Goal: Task Accomplishment & Management: Use online tool/utility

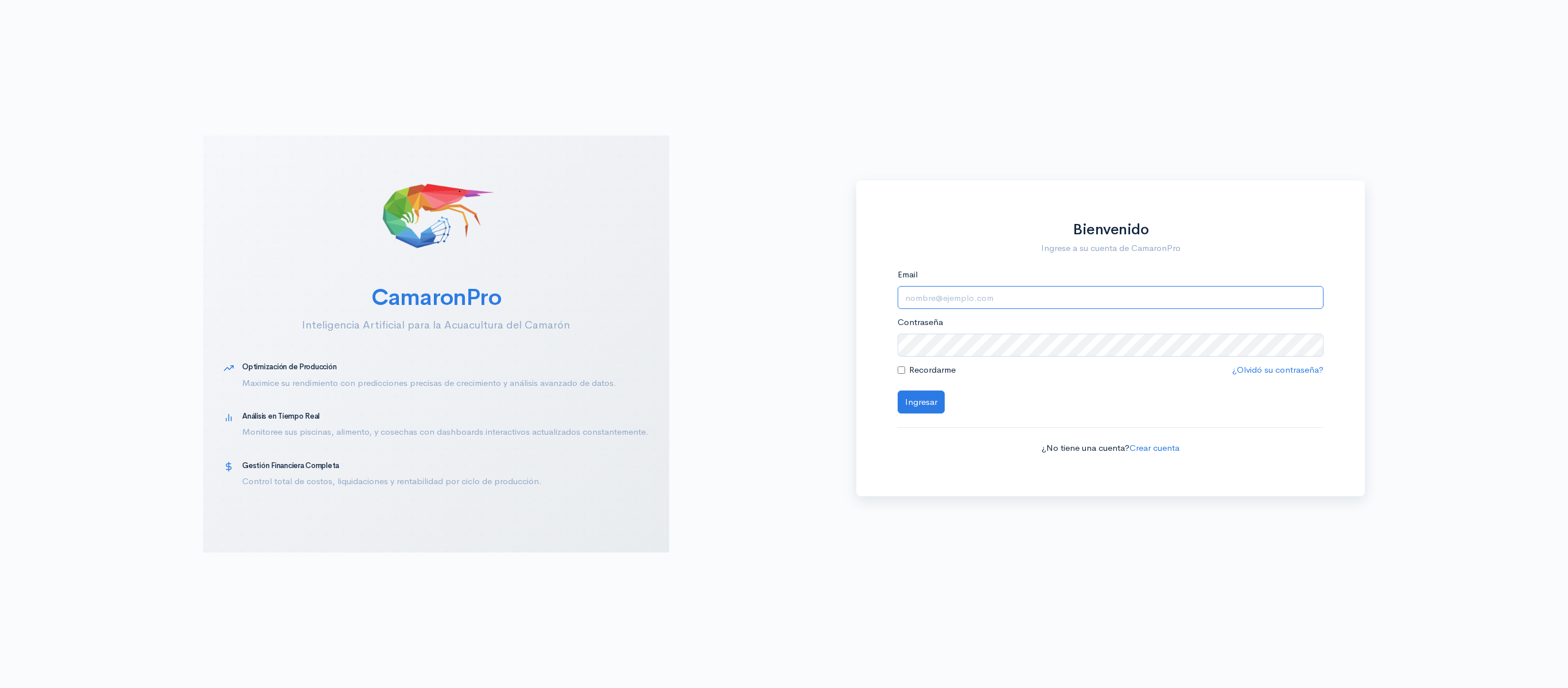
click at [1086, 298] on input "Email" at bounding box center [1111, 298] width 427 height 24
type input "[EMAIL_ADDRESS][DOMAIN_NAME]"
click at [898, 390] on button "Ingresar" at bounding box center [921, 402] width 47 height 24
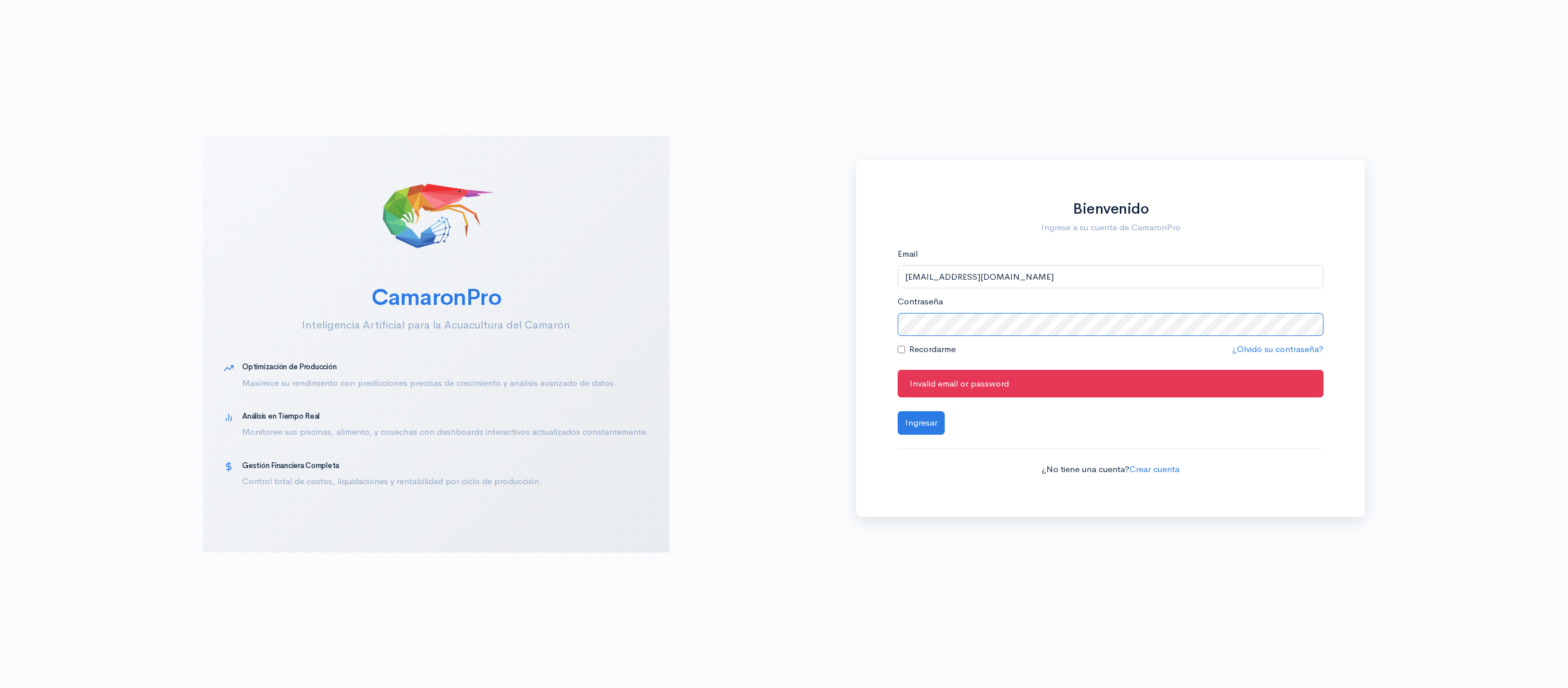
click at [898, 411] on button "Ingresar" at bounding box center [921, 423] width 47 height 24
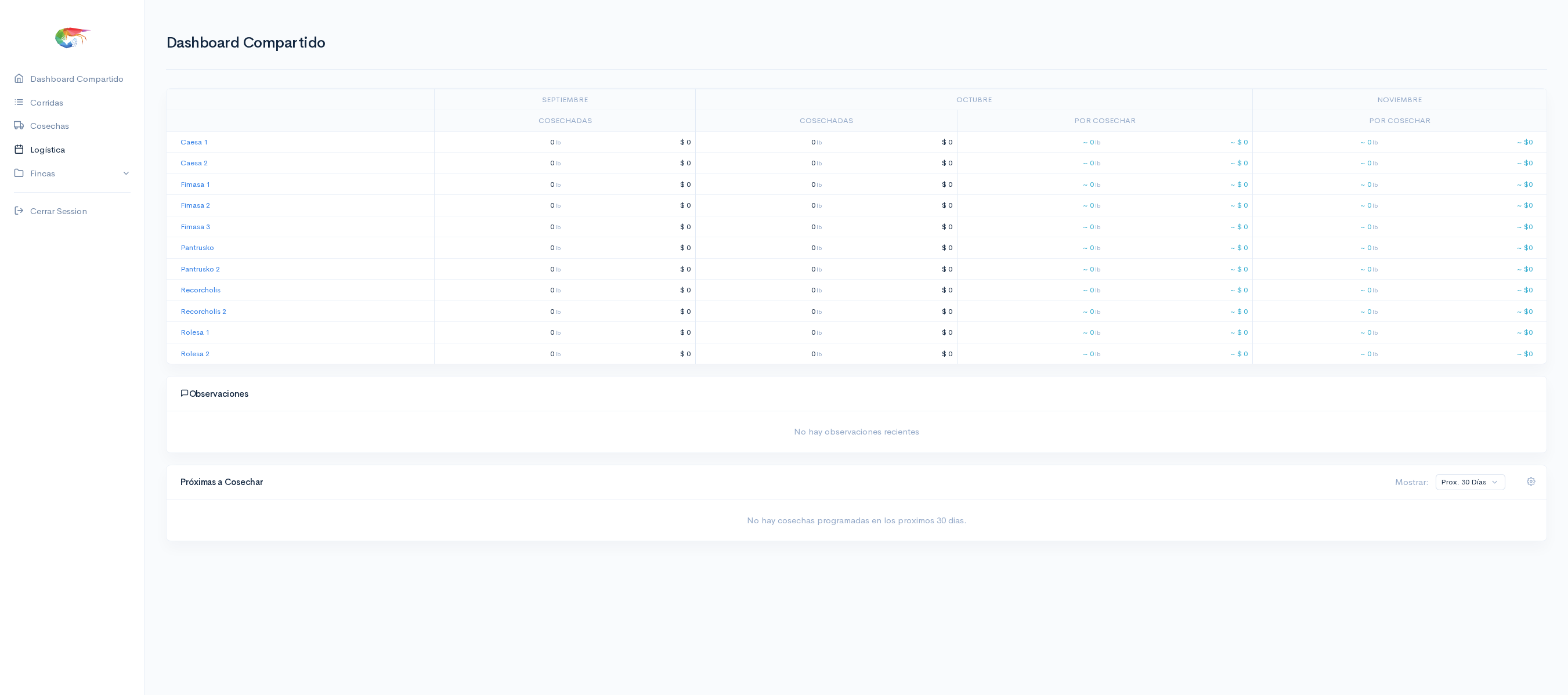
click at [52, 150] on link "Logística" at bounding box center [72, 150] width 145 height 24
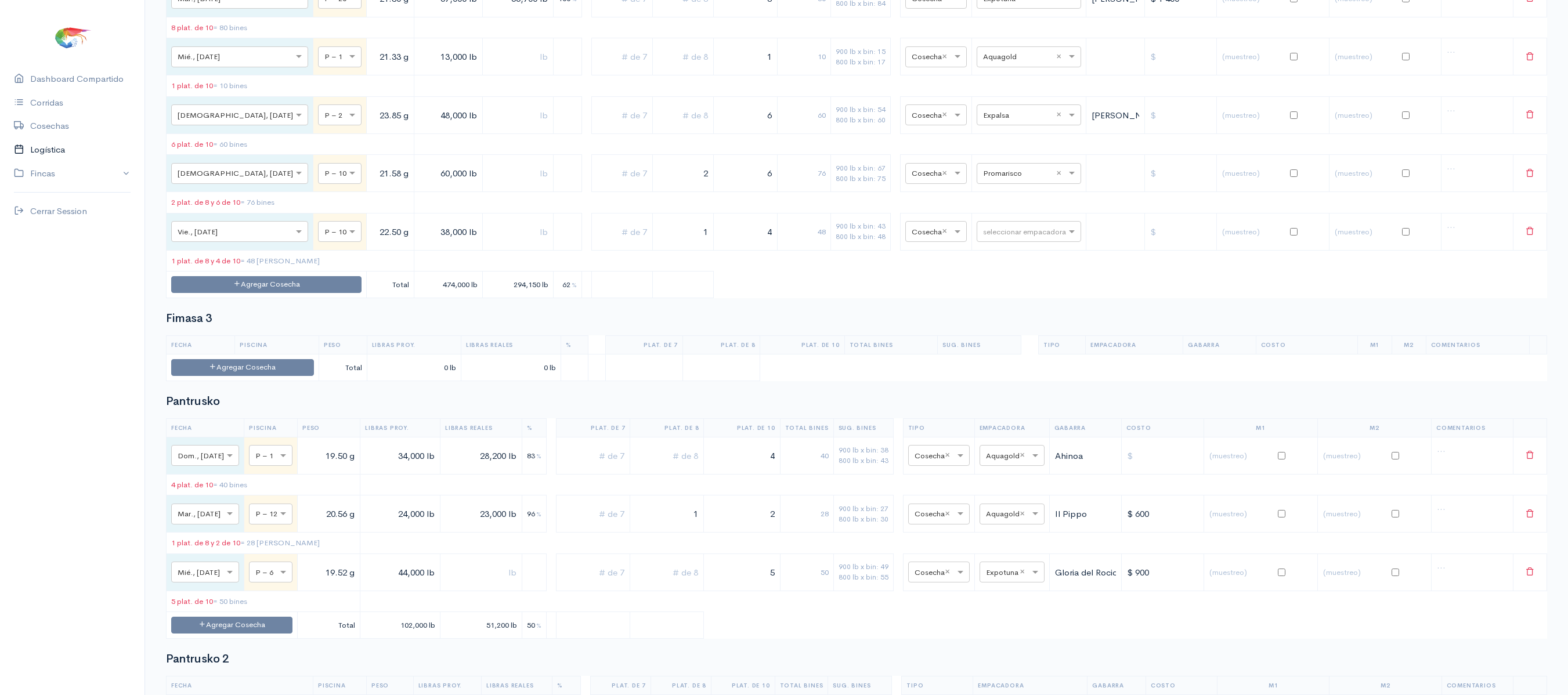
scroll to position [1275, 0]
click at [995, 178] on input "text" at bounding box center [1019, 171] width 71 height 13
type input "cea"
click at [989, 348] on div "Ceaexport" at bounding box center [1015, 358] width 104 height 23
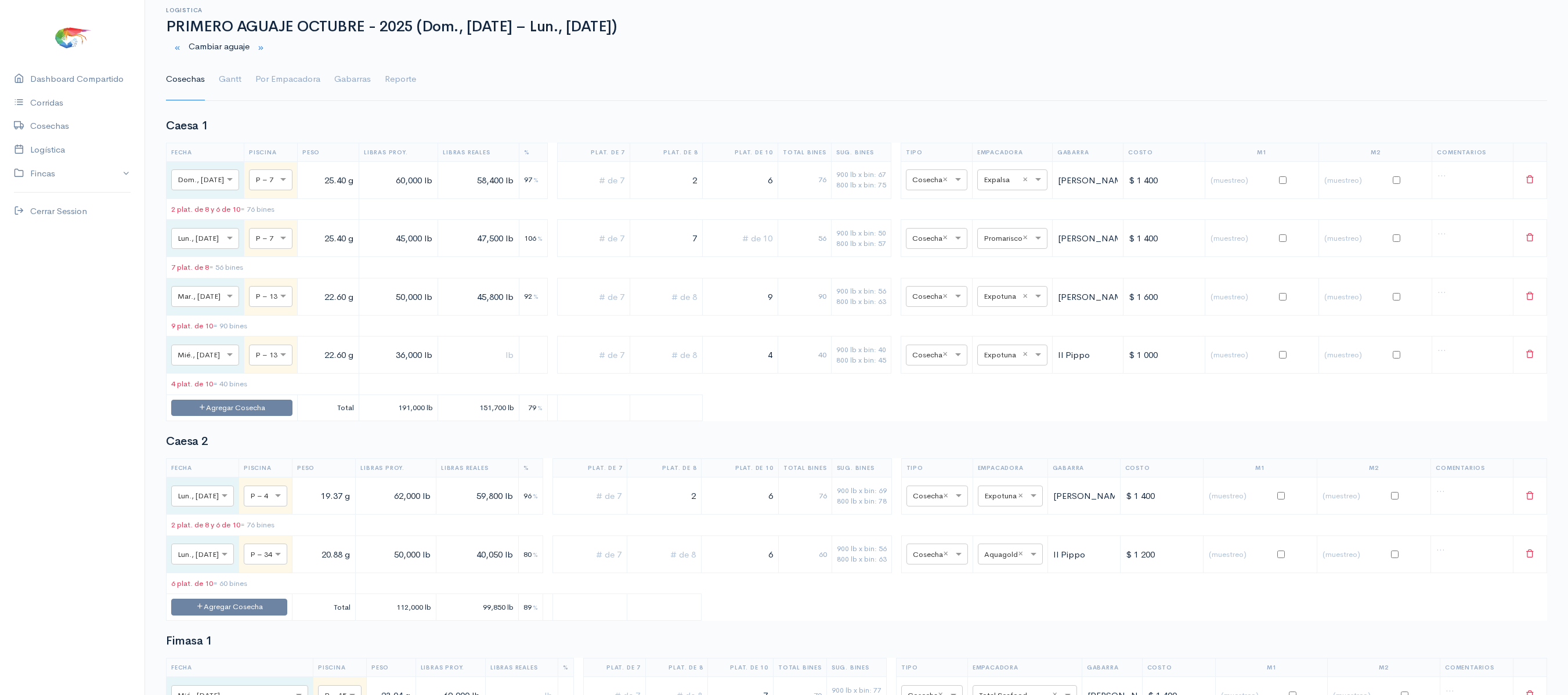
scroll to position [0, 0]
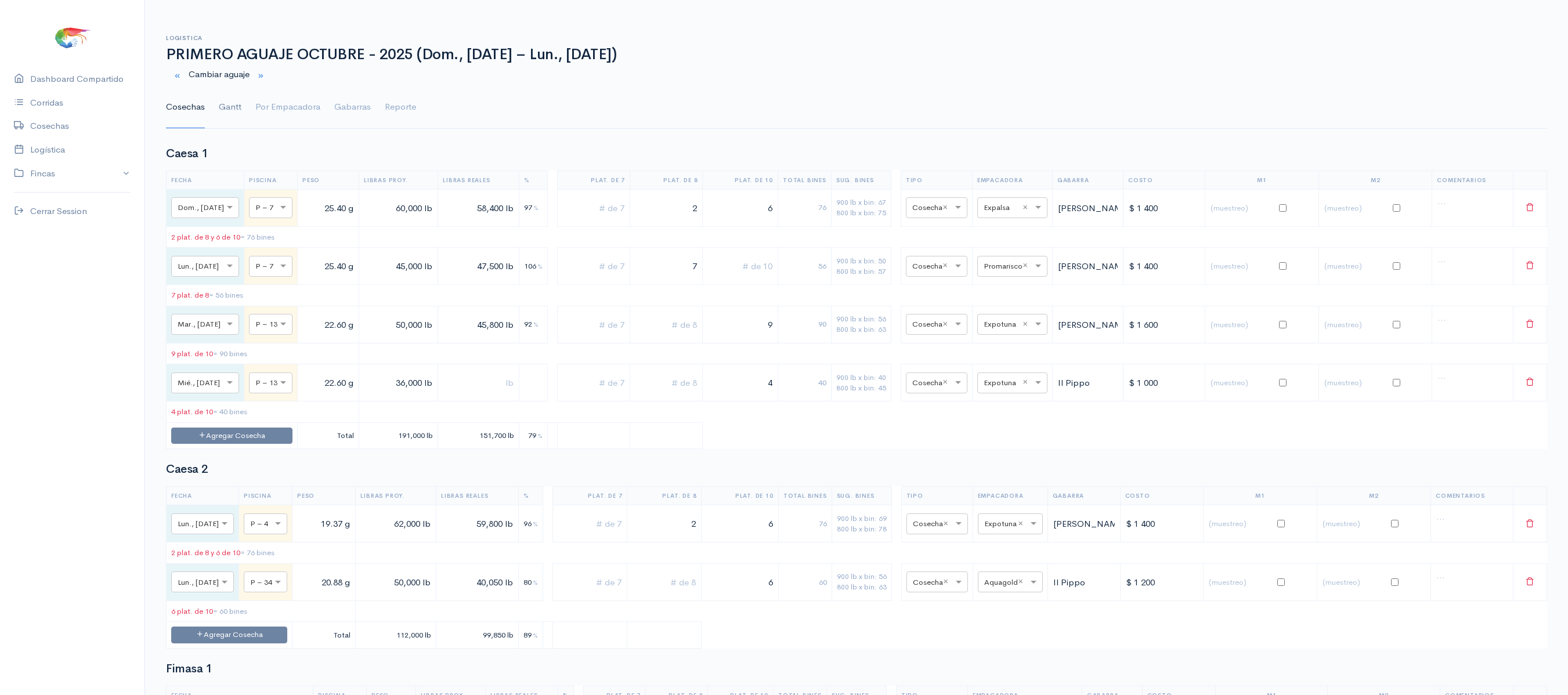
click at [233, 108] on link "Gantt" at bounding box center [230, 107] width 23 height 42
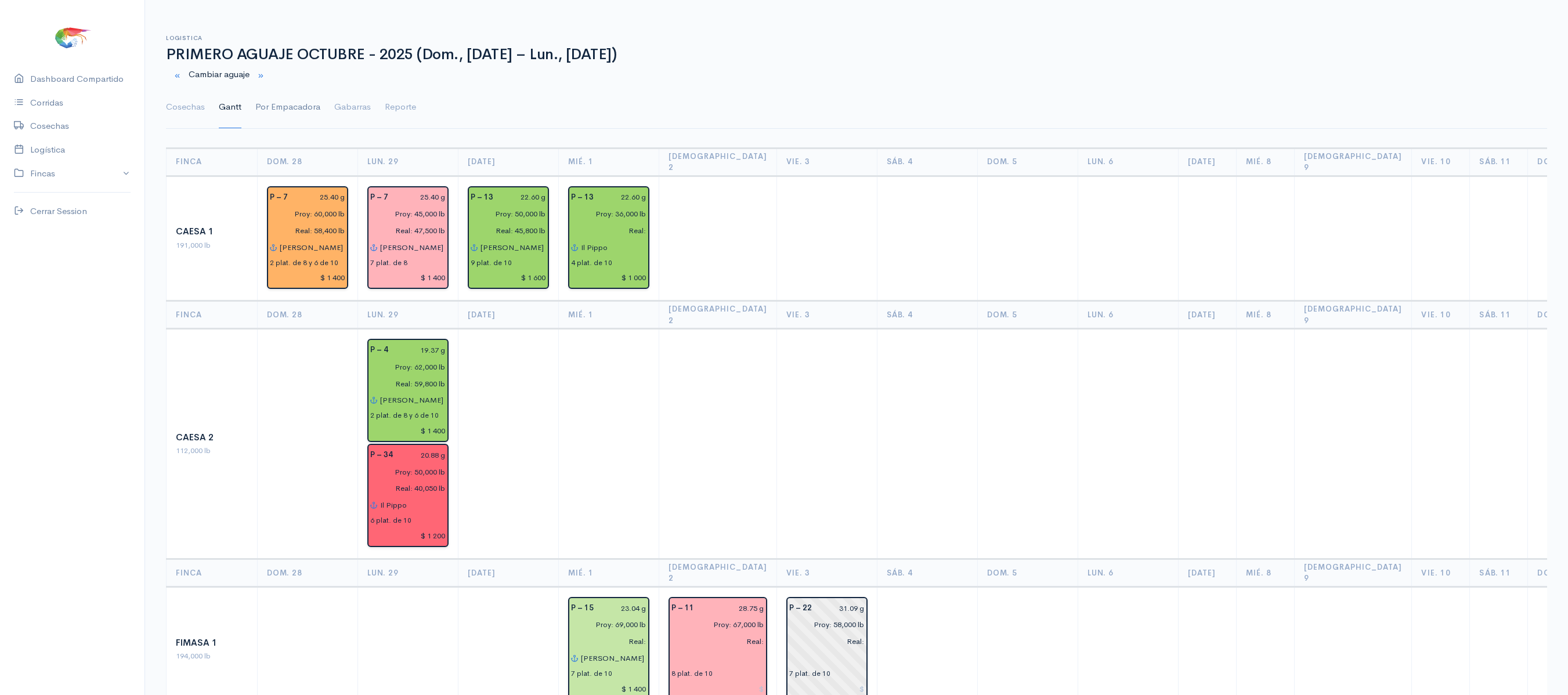
click at [304, 110] on link "Por Empacadora" at bounding box center [287, 107] width 65 height 42
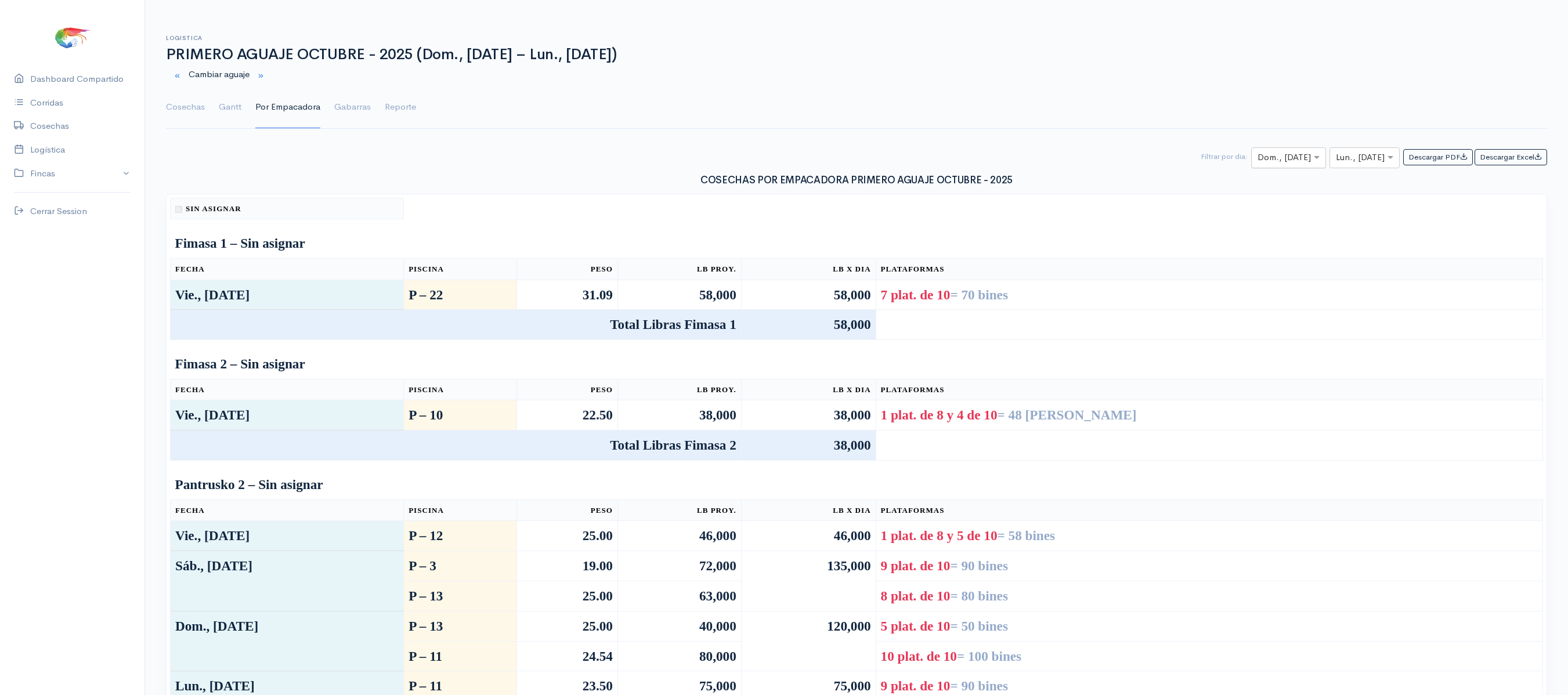
click at [1267, 161] on input "text" at bounding box center [1278, 158] width 42 height 15
type input "2"
click at [1269, 223] on span "[DEMOGRAPHIC_DATA], [DATE]" at bounding box center [1311, 226] width 131 height 11
click at [1360, 159] on input "text" at bounding box center [1354, 158] width 37 height 15
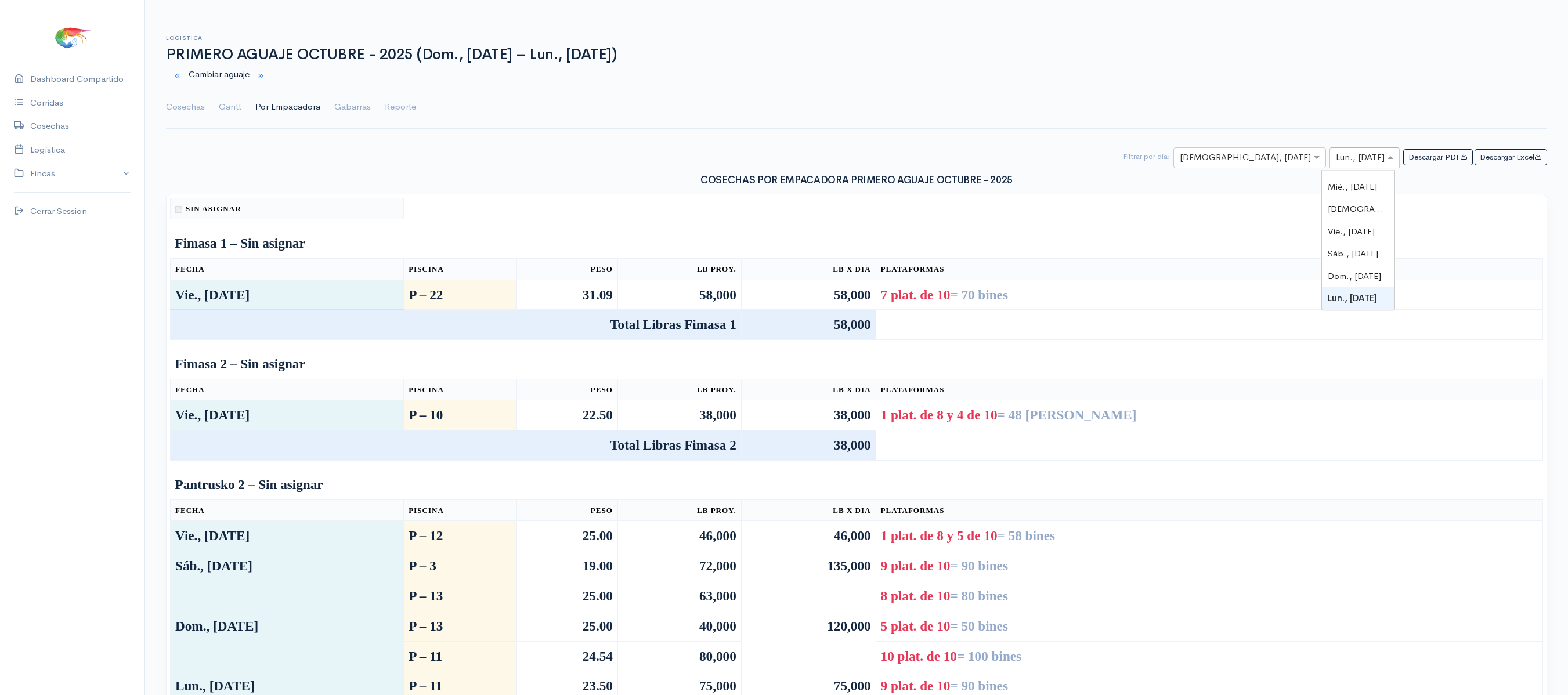
type input "2"
click at [1353, 219] on div "[DEMOGRAPHIC_DATA], [DATE]" at bounding box center [1358, 226] width 72 height 23
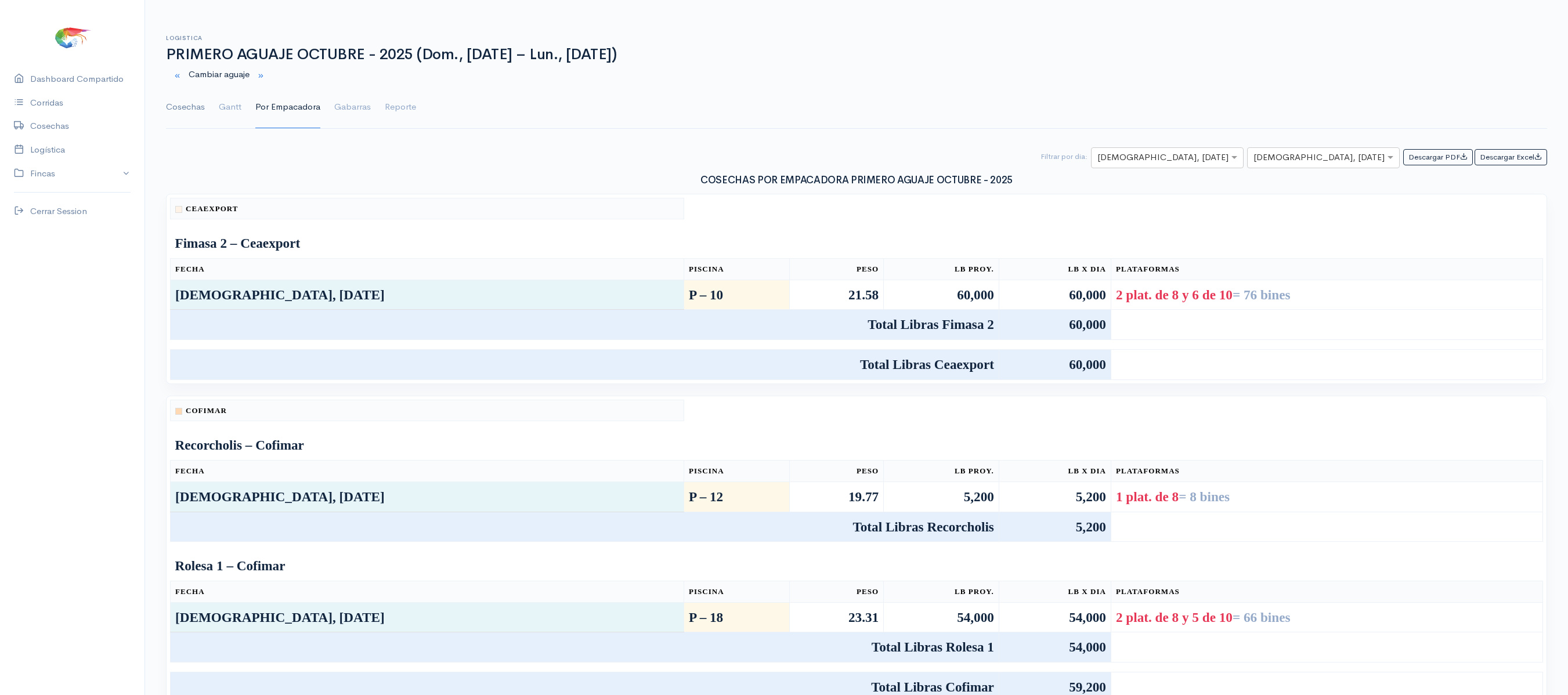
click at [179, 106] on link "Cosechas" at bounding box center [186, 107] width 39 height 42
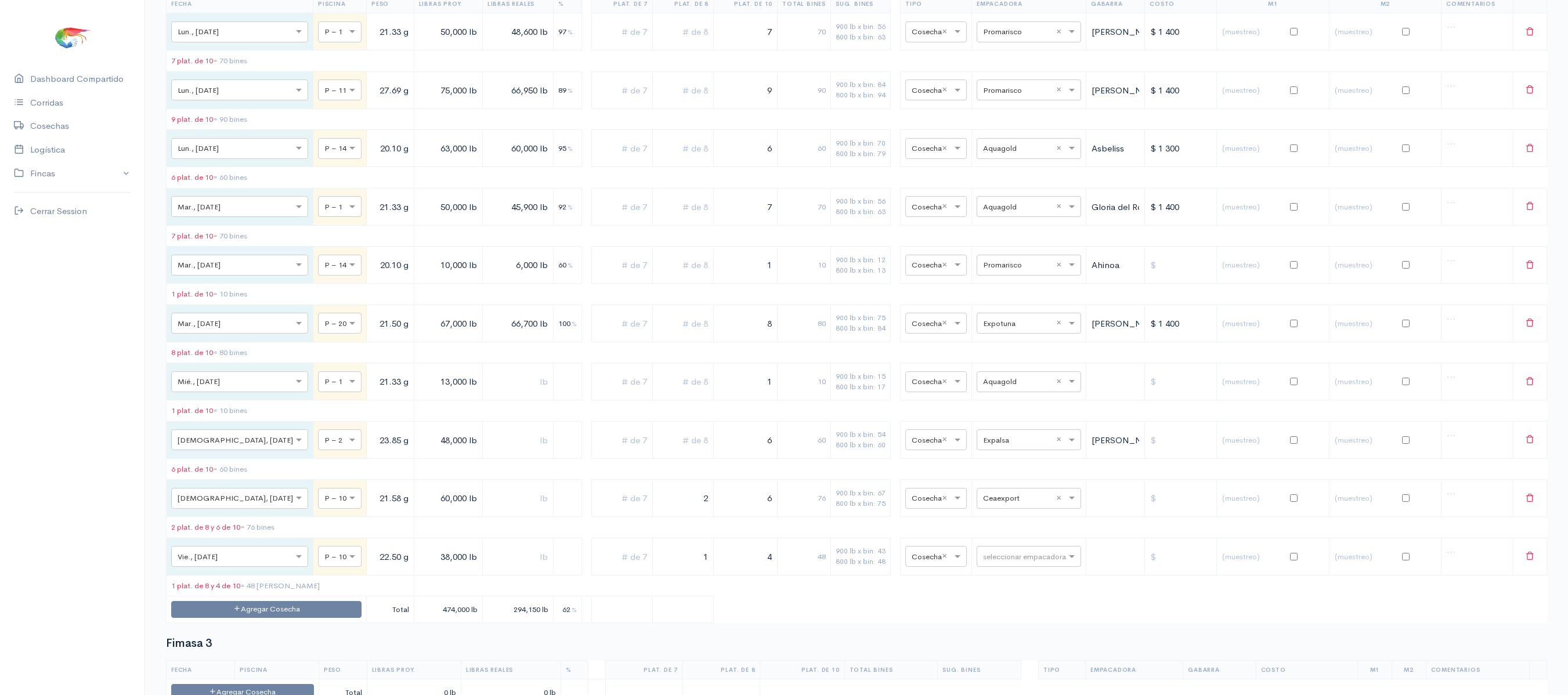
scroll to position [950, 0]
drag, startPoint x: 685, startPoint y: 548, endPoint x: 760, endPoint y: 558, distance: 75.7
click at [760, 516] on tr "× Jue., [DATE] × P – 10 21.58 g 60,000 lb 2 6 76 900 lb x bin: 67 800 lb x bin:…" at bounding box center [857, 497] width 1380 height 37
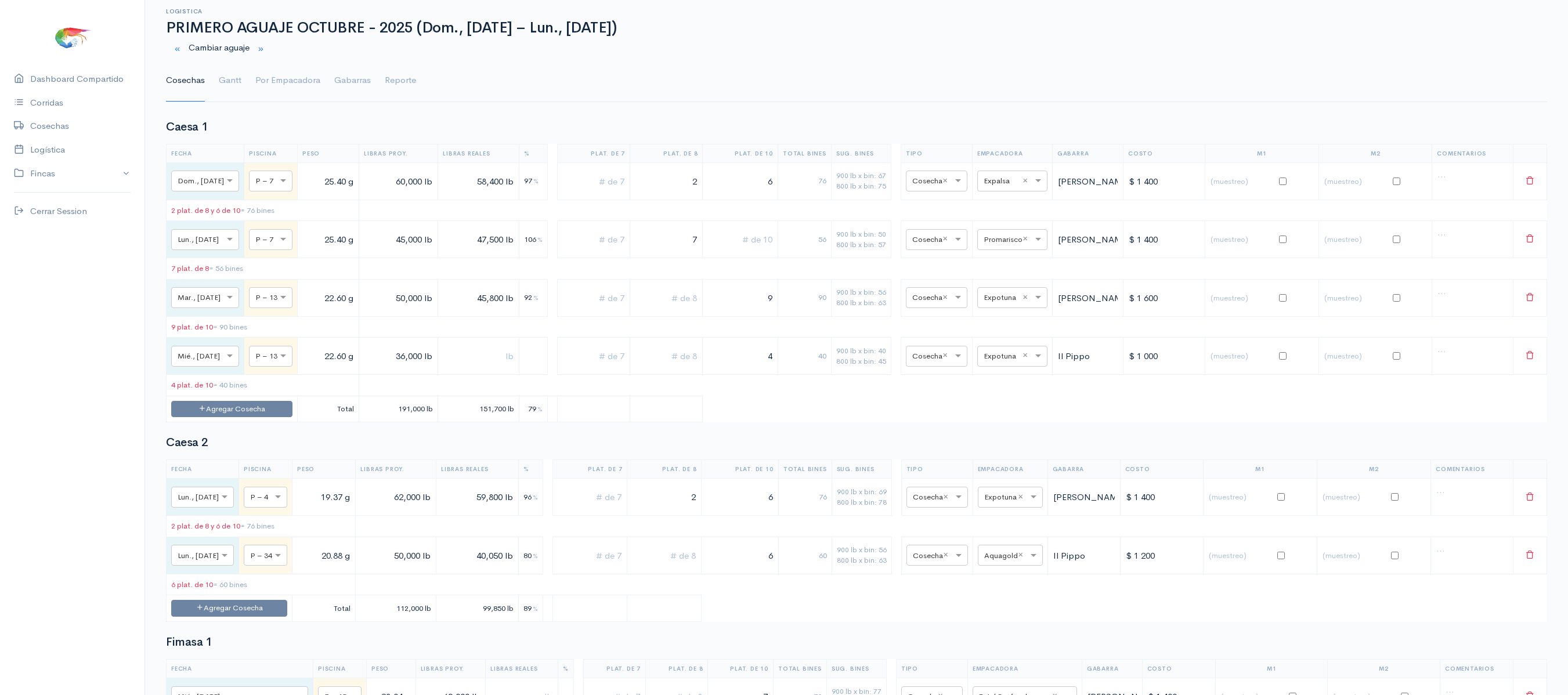
scroll to position [0, 0]
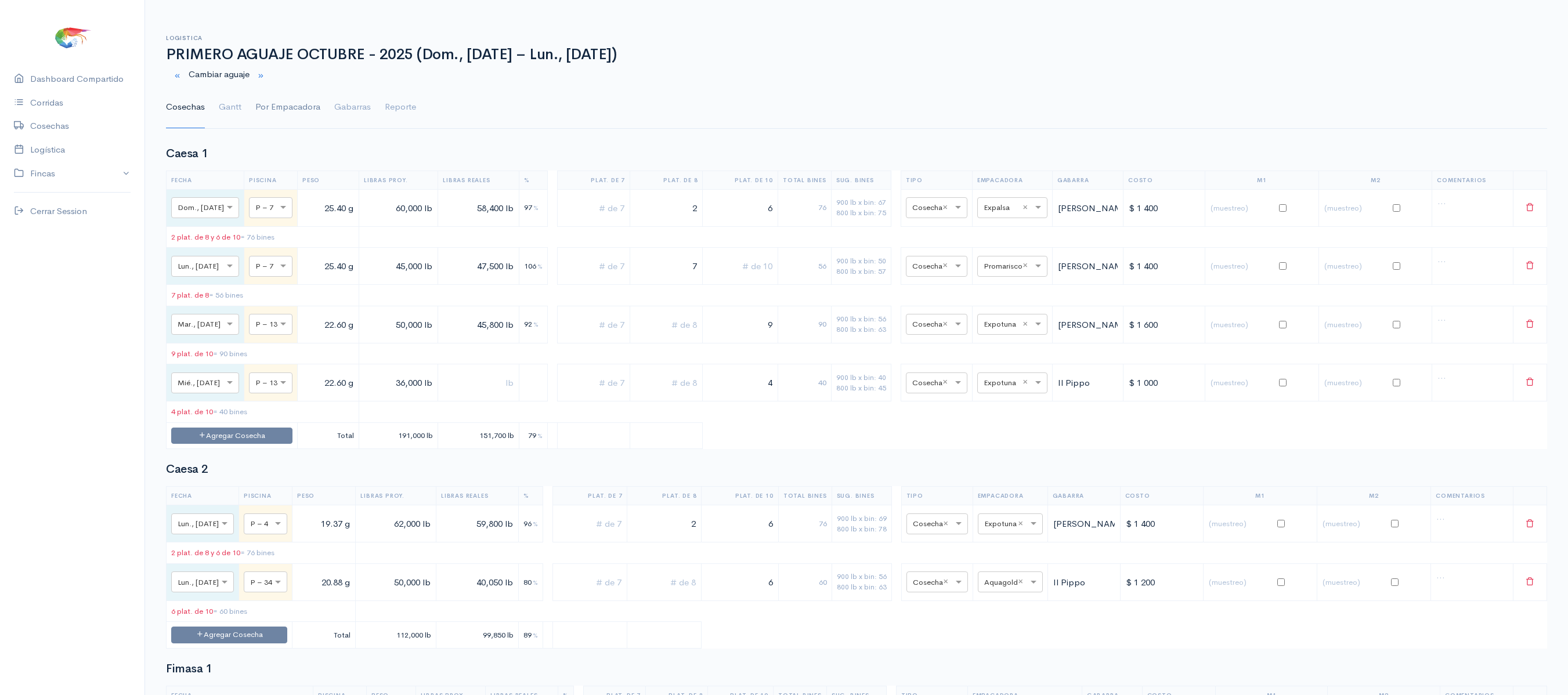
click at [267, 108] on link "Por Empacadora" at bounding box center [287, 107] width 65 height 42
